Goal: Task Accomplishment & Management: Manage account settings

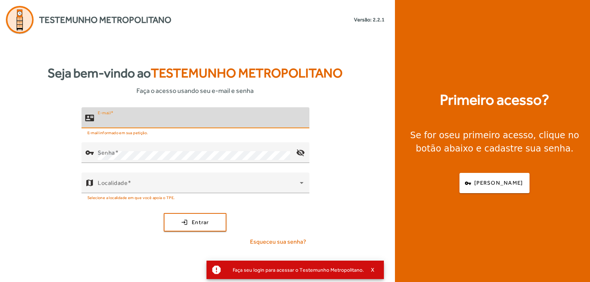
drag, startPoint x: 182, startPoint y: 124, endPoint x: 183, endPoint y: 120, distance: 3.8
click at [183, 124] on input "E-mail" at bounding box center [201, 121] width 206 height 9
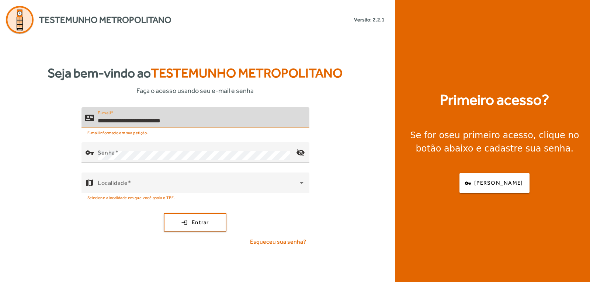
type input "**********"
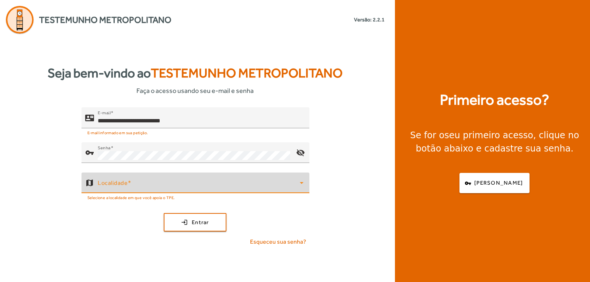
click at [113, 187] on span at bounding box center [199, 185] width 202 height 9
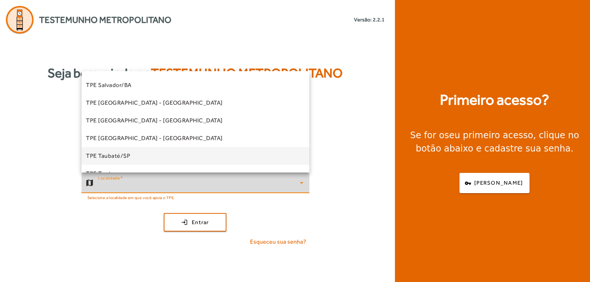
scroll to position [205, 0]
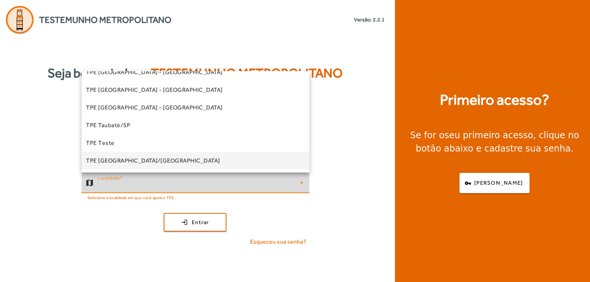
click at [125, 162] on span "TPE [GEOGRAPHIC_DATA]/[GEOGRAPHIC_DATA]" at bounding box center [153, 160] width 134 height 9
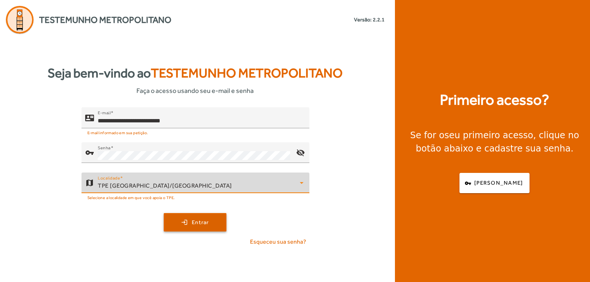
click at [175, 221] on span "submit" at bounding box center [194, 223] width 61 height 18
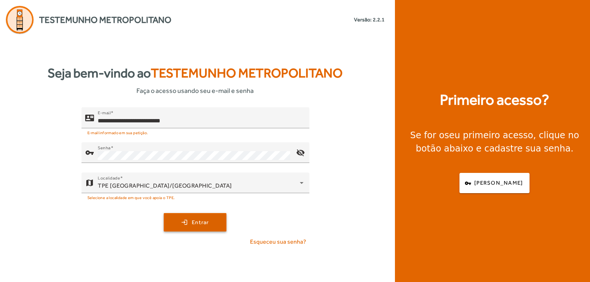
click at [191, 222] on span "submit" at bounding box center [194, 223] width 61 height 18
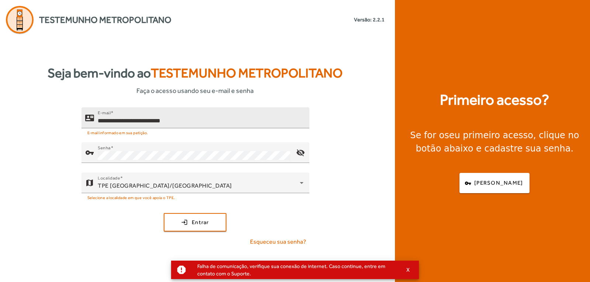
click at [214, 128] on div at bounding box center [225, 132] width 155 height 8
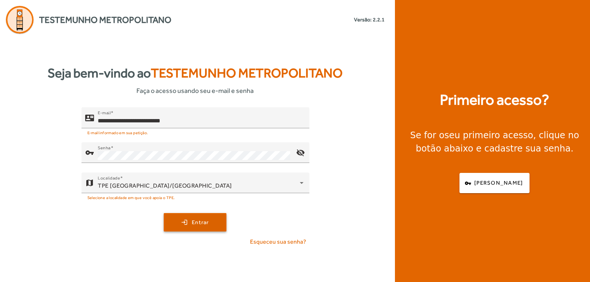
click at [187, 218] on span "submit" at bounding box center [194, 223] width 61 height 18
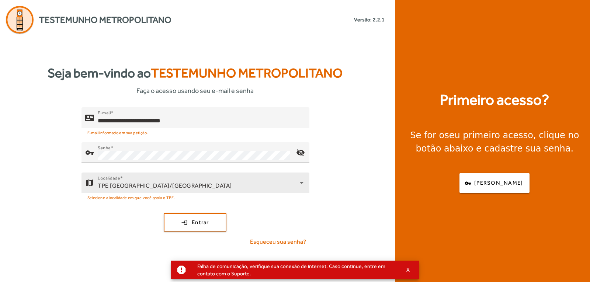
click at [195, 186] on div "TPE [GEOGRAPHIC_DATA]/[GEOGRAPHIC_DATA]" at bounding box center [199, 185] width 202 height 9
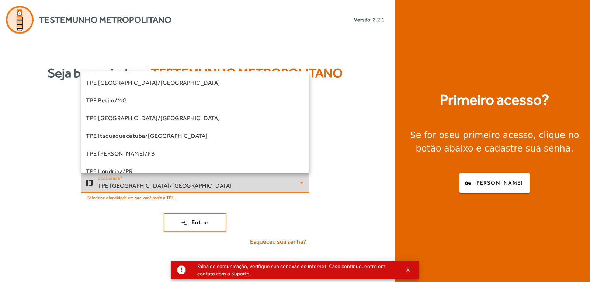
scroll to position [202, 0]
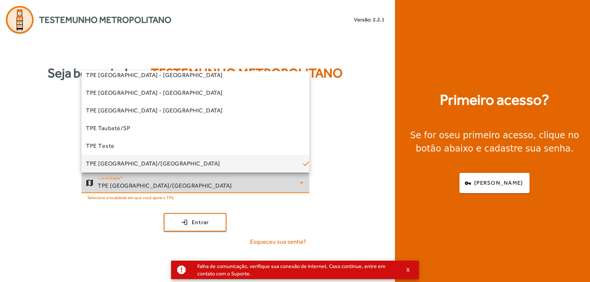
click at [195, 186] on div at bounding box center [295, 141] width 590 height 282
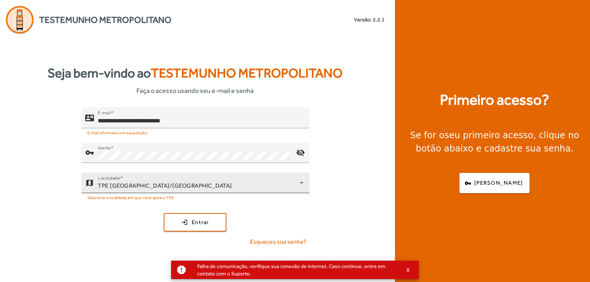
click at [195, 186] on div "TPE [GEOGRAPHIC_DATA]/[GEOGRAPHIC_DATA]" at bounding box center [199, 185] width 202 height 9
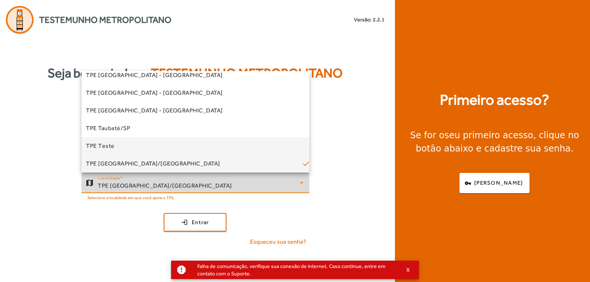
click at [119, 148] on mat-option "TPE Teste" at bounding box center [196, 146] width 228 height 18
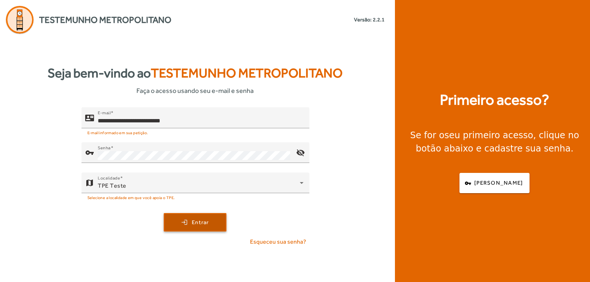
click at [183, 221] on span "submit" at bounding box center [194, 223] width 61 height 18
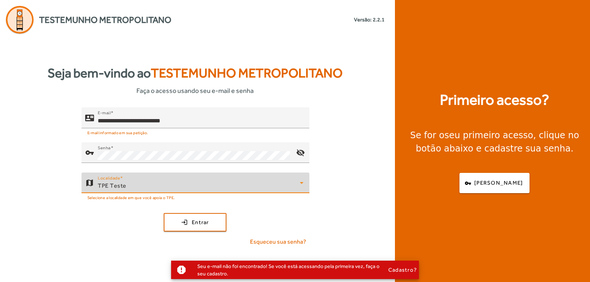
click at [173, 185] on div "TPE Teste" at bounding box center [199, 185] width 202 height 9
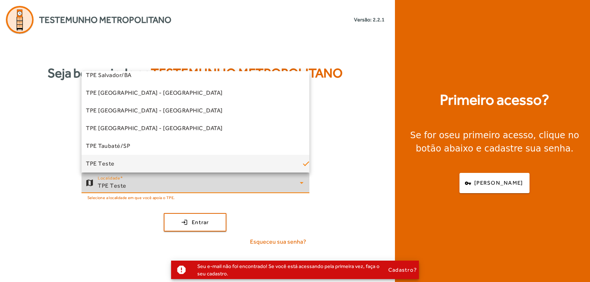
scroll to position [205, 0]
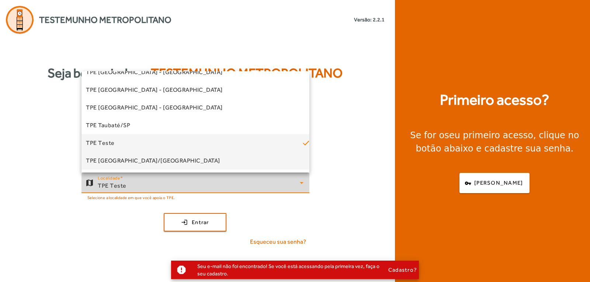
click at [156, 160] on mat-option "TPE [GEOGRAPHIC_DATA]/[GEOGRAPHIC_DATA]" at bounding box center [196, 161] width 228 height 18
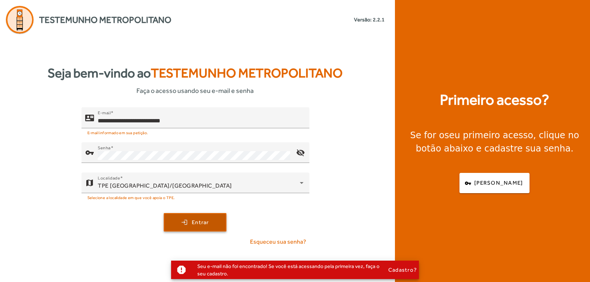
click at [190, 222] on span "submit" at bounding box center [194, 223] width 61 height 18
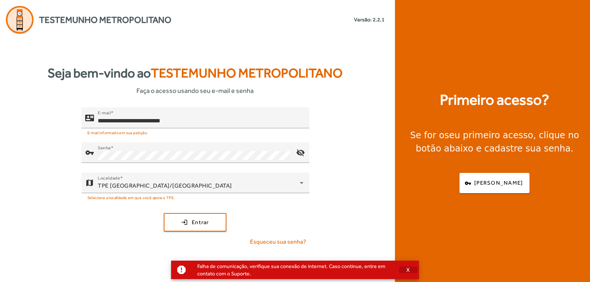
click at [409, 268] on span "X" at bounding box center [408, 270] width 4 height 7
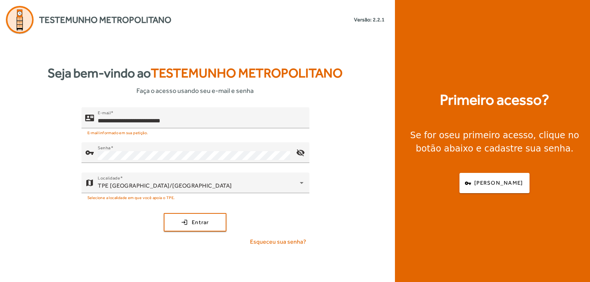
click at [102, 21] on span "Testemunho Metropolitano" at bounding box center [105, 19] width 132 height 13
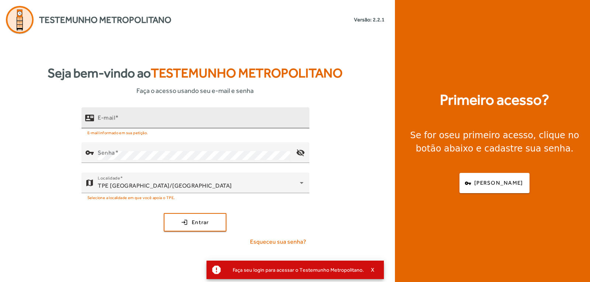
click at [145, 125] on input "E-mail" at bounding box center [201, 121] width 206 height 9
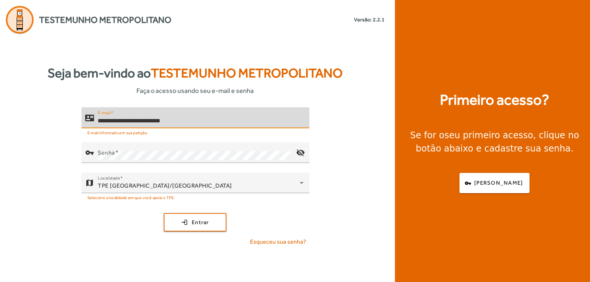
type input "**********"
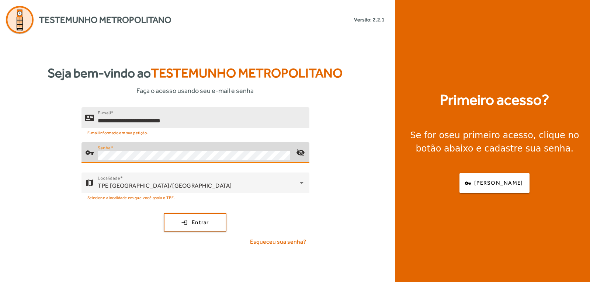
click at [164, 213] on button "login Entrar" at bounding box center [195, 222] width 63 height 18
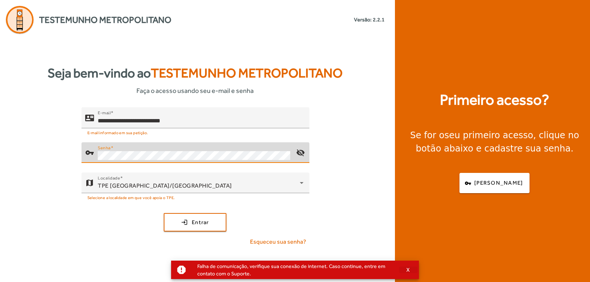
click at [406, 267] on span "X" at bounding box center [408, 270] width 4 height 7
